Goal: Navigation & Orientation: Understand site structure

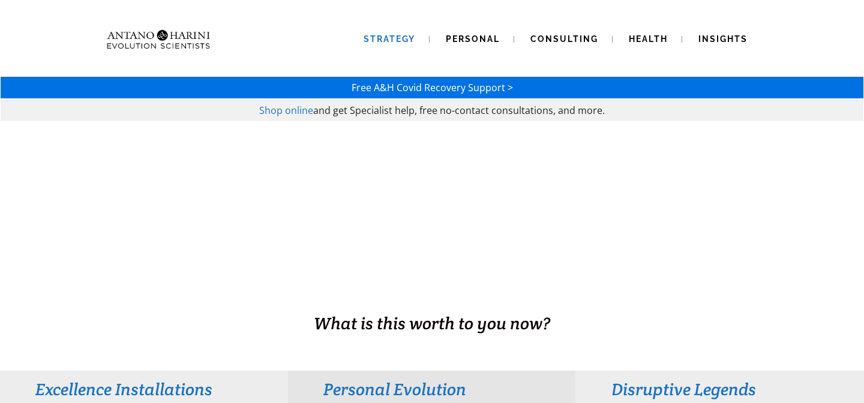
click at [402, 31] on link "Strategy" at bounding box center [389, 39] width 80 height 31
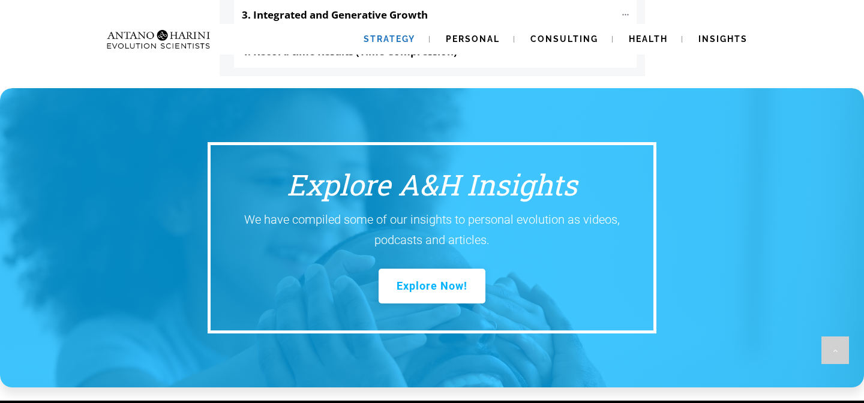
scroll to position [1560, 0]
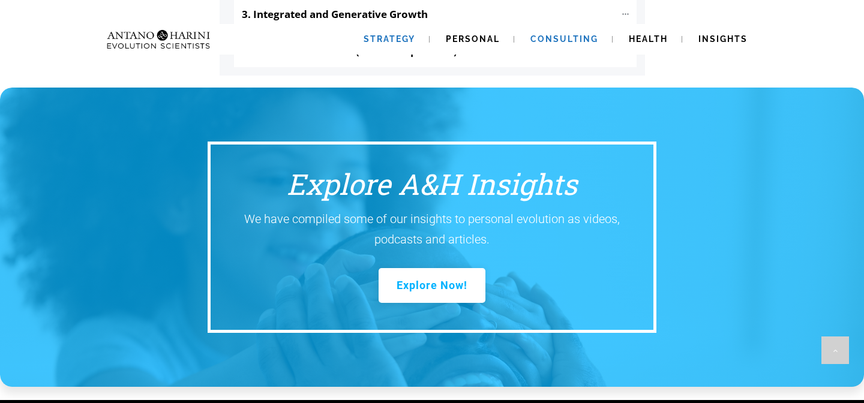
click at [566, 38] on span "Consulting" at bounding box center [565, 39] width 68 height 10
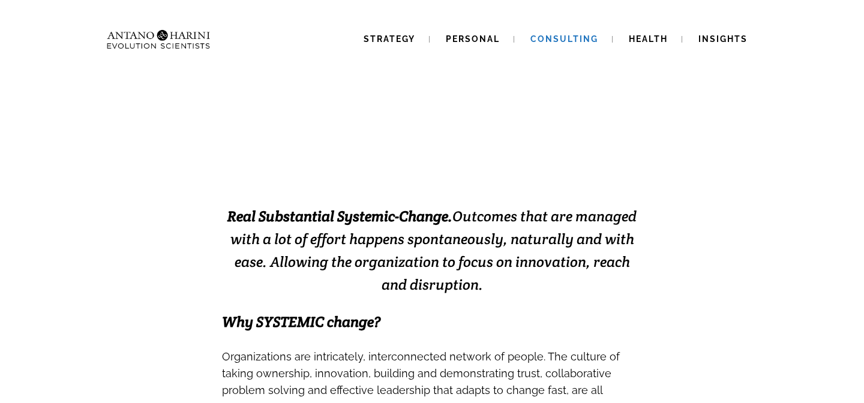
scroll to position [183, 0]
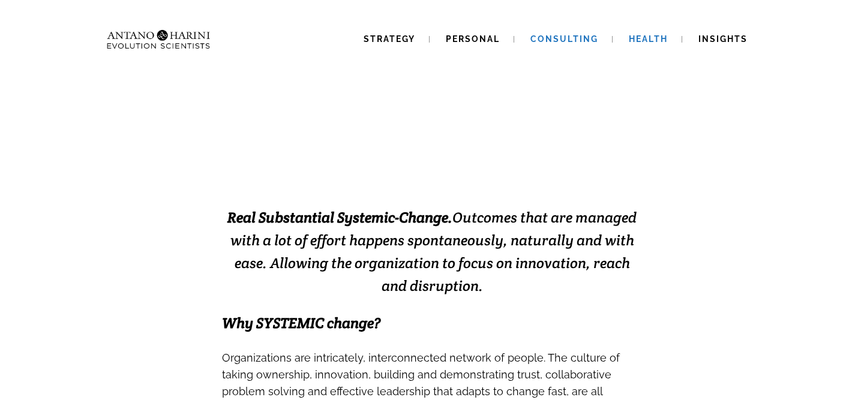
click at [658, 38] on span "Health" at bounding box center [648, 39] width 39 height 10
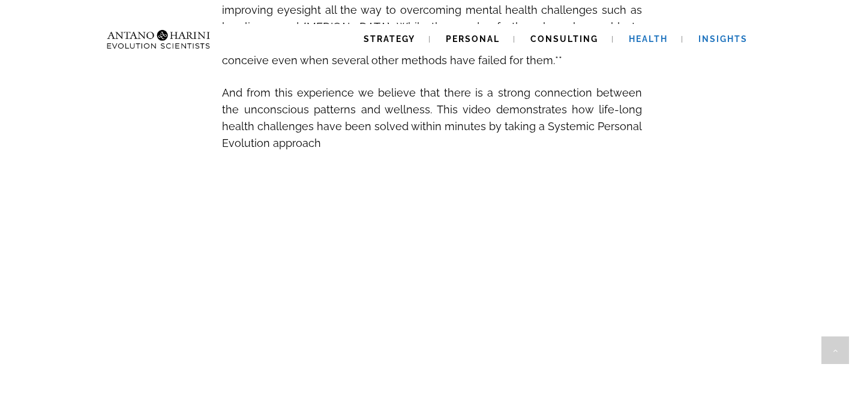
scroll to position [606, 0]
